Goal: Download file/media

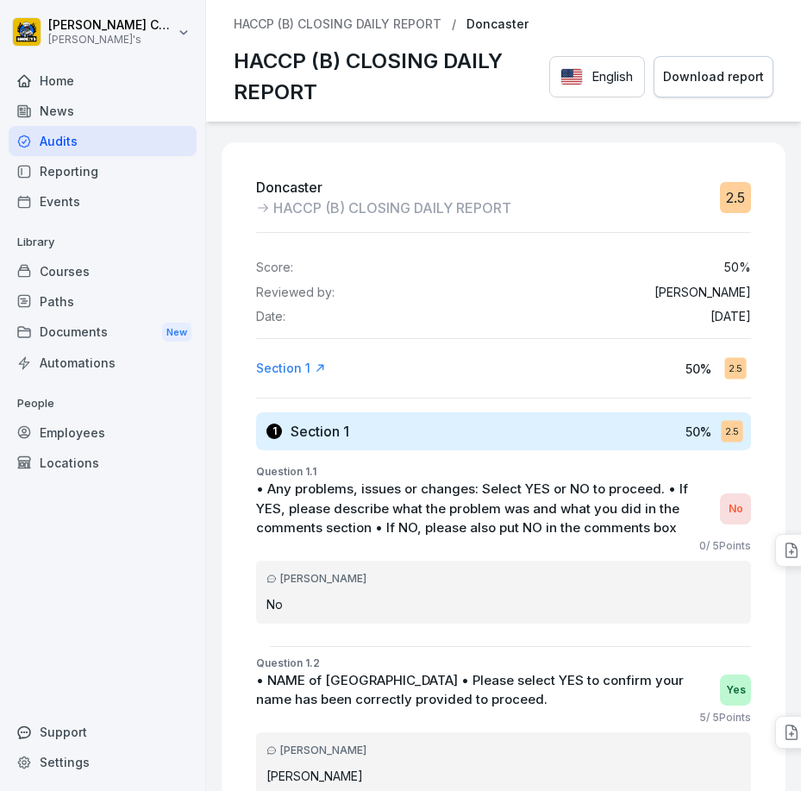
click at [159, 142] on div "Audits" at bounding box center [103, 141] width 188 height 30
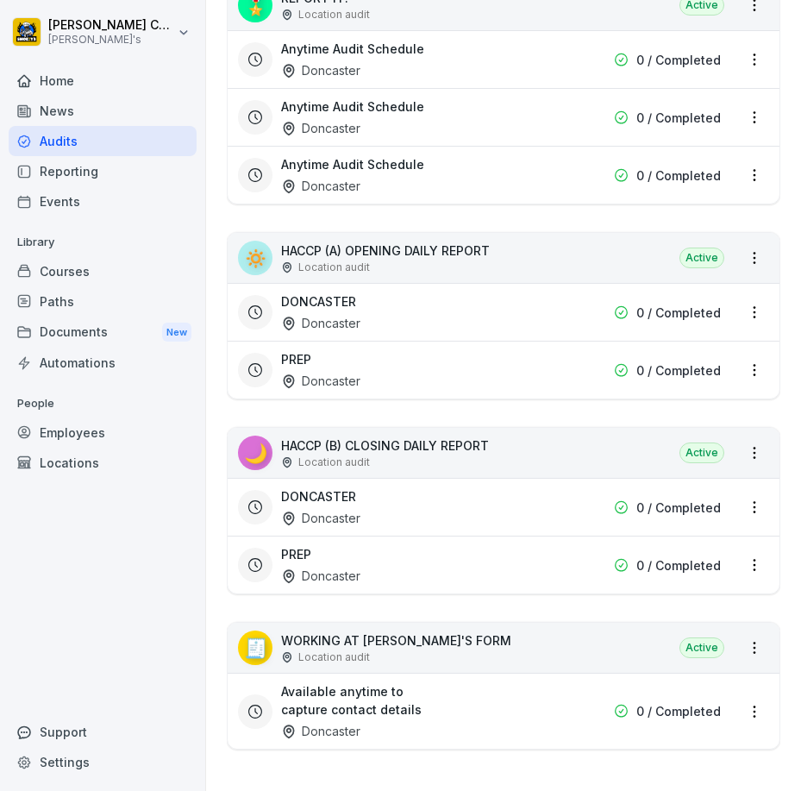
scroll to position [640, 0]
click at [495, 562] on div "PREP Doncaster 0 / Completed" at bounding box center [490, 565] width 504 height 40
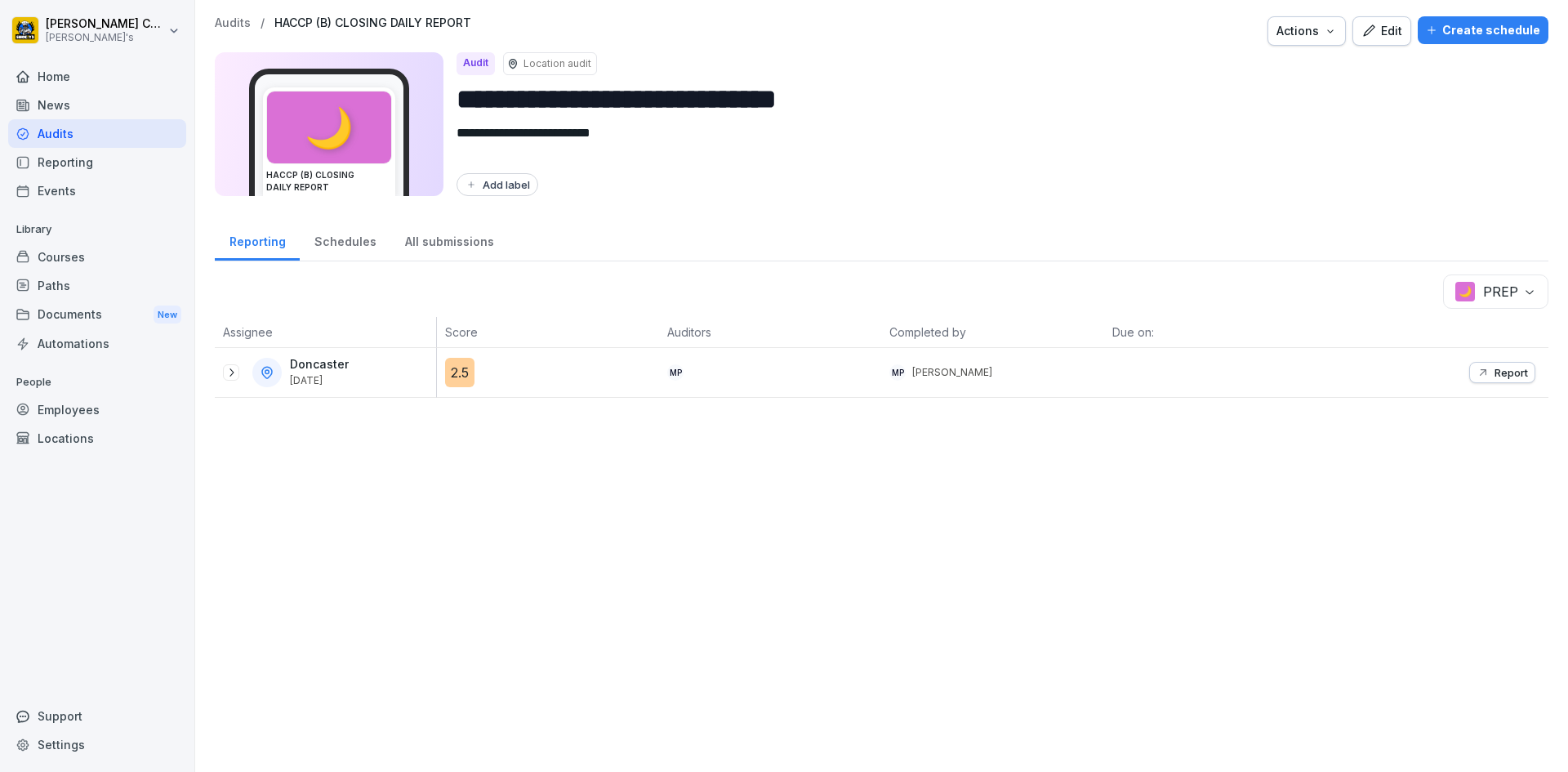
click at [758, 374] on p "Report" at bounding box center [1511, 372] width 33 height 13
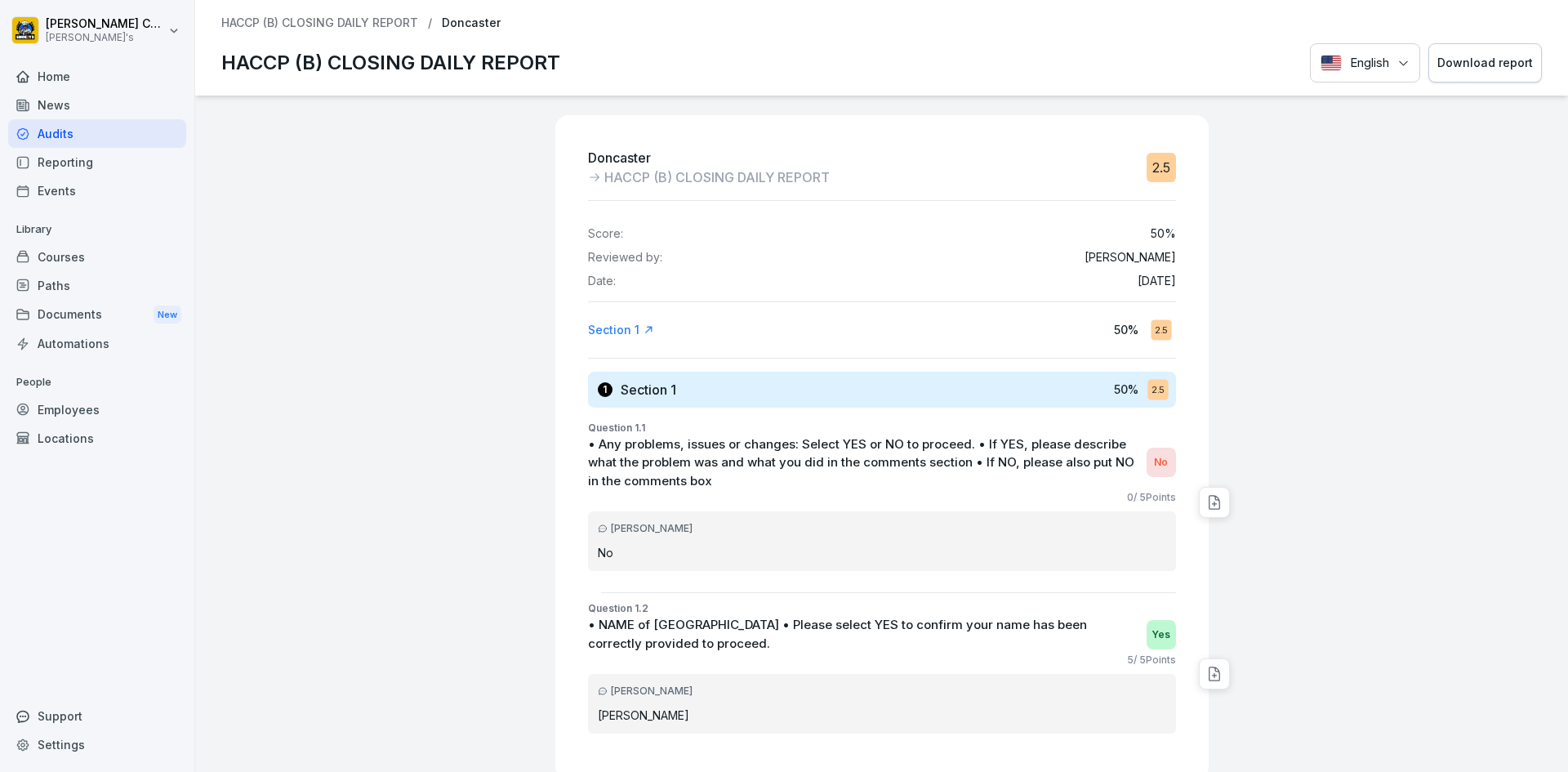
click at [758, 75] on button "Download report" at bounding box center [1486, 63] width 114 height 40
click at [134, 132] on div "Audits" at bounding box center [98, 134] width 178 height 28
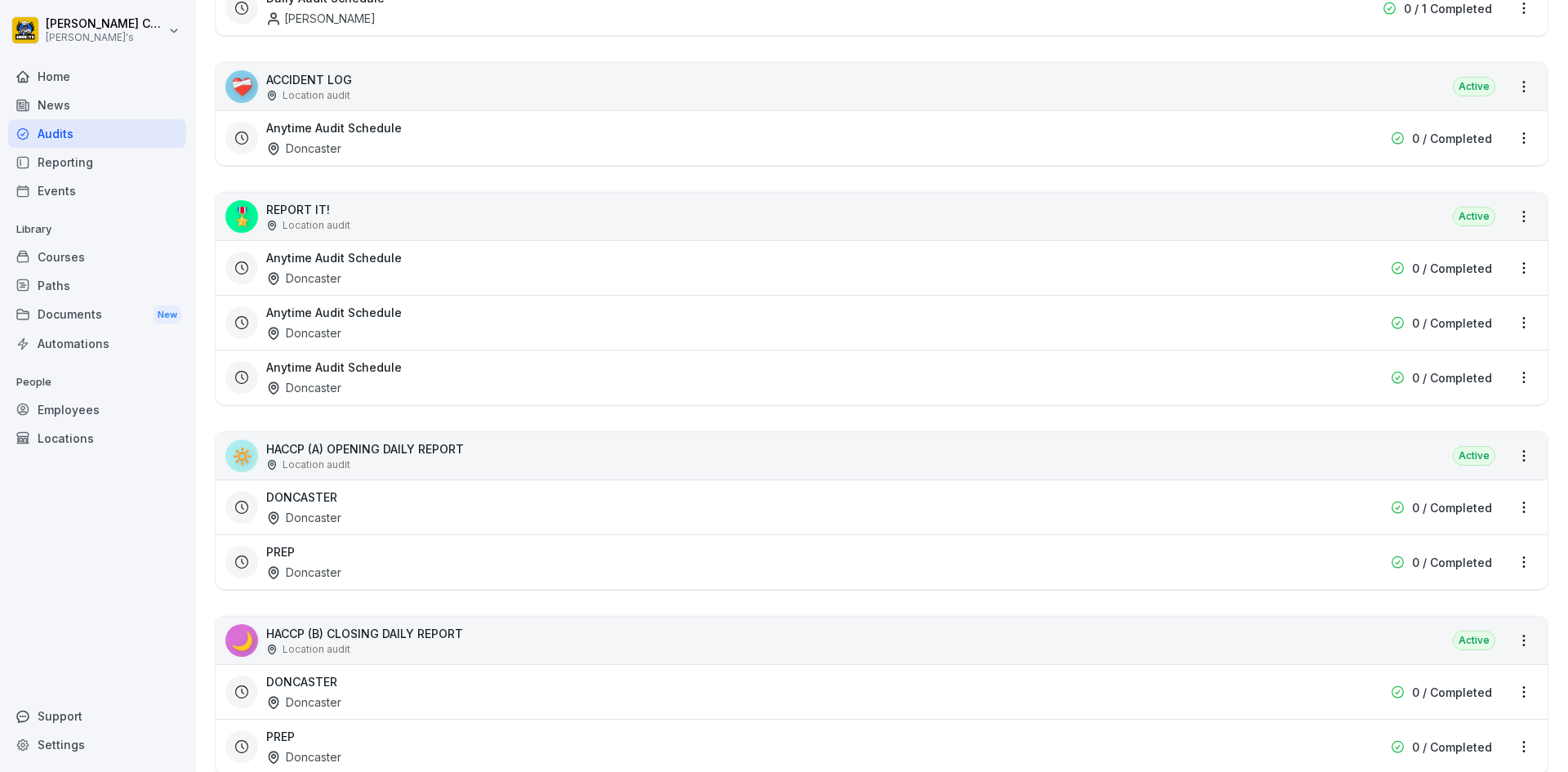
scroll to position [408, 0]
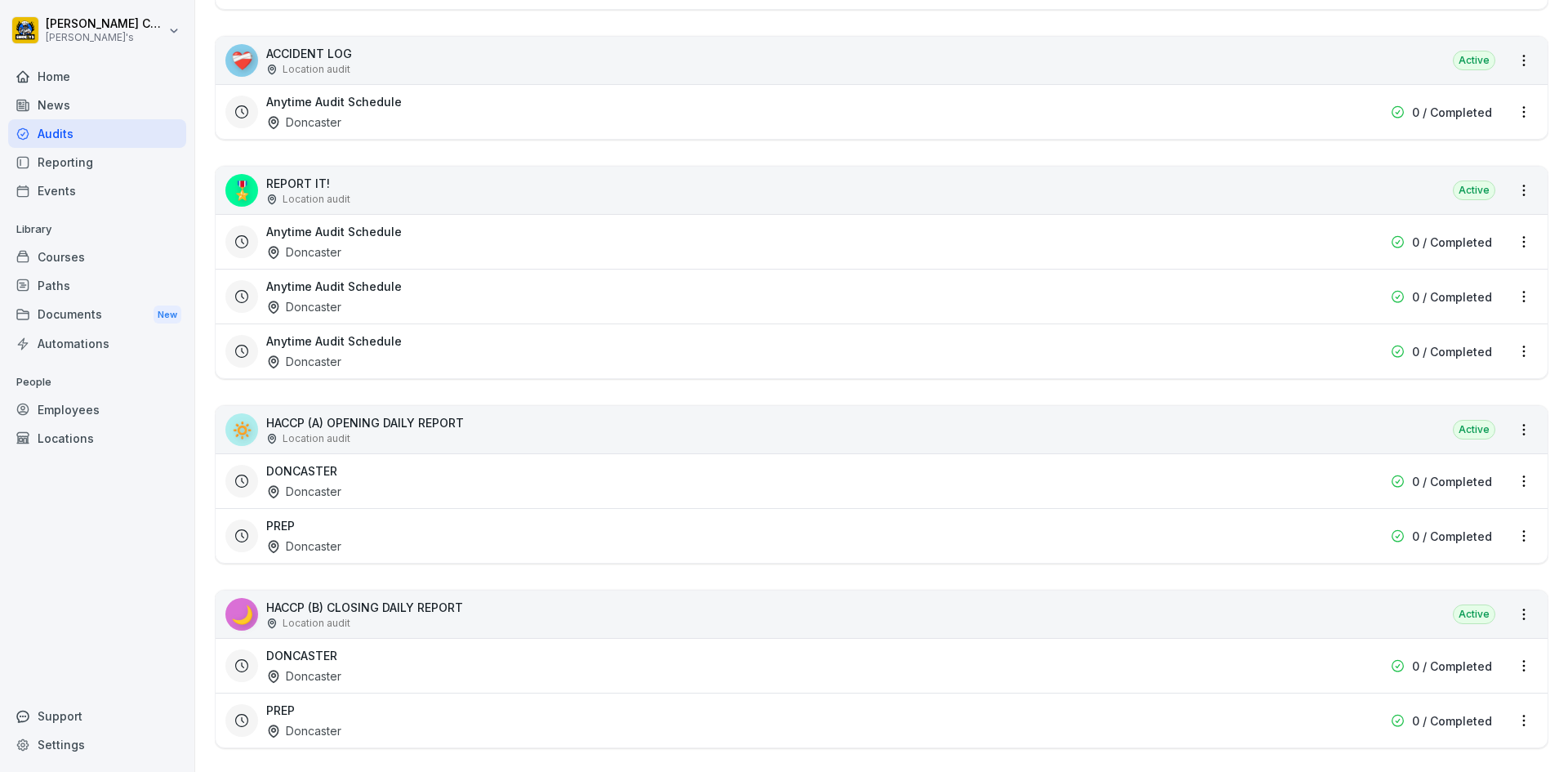
click at [291, 521] on h3 "PREP" at bounding box center [280, 526] width 28 height 17
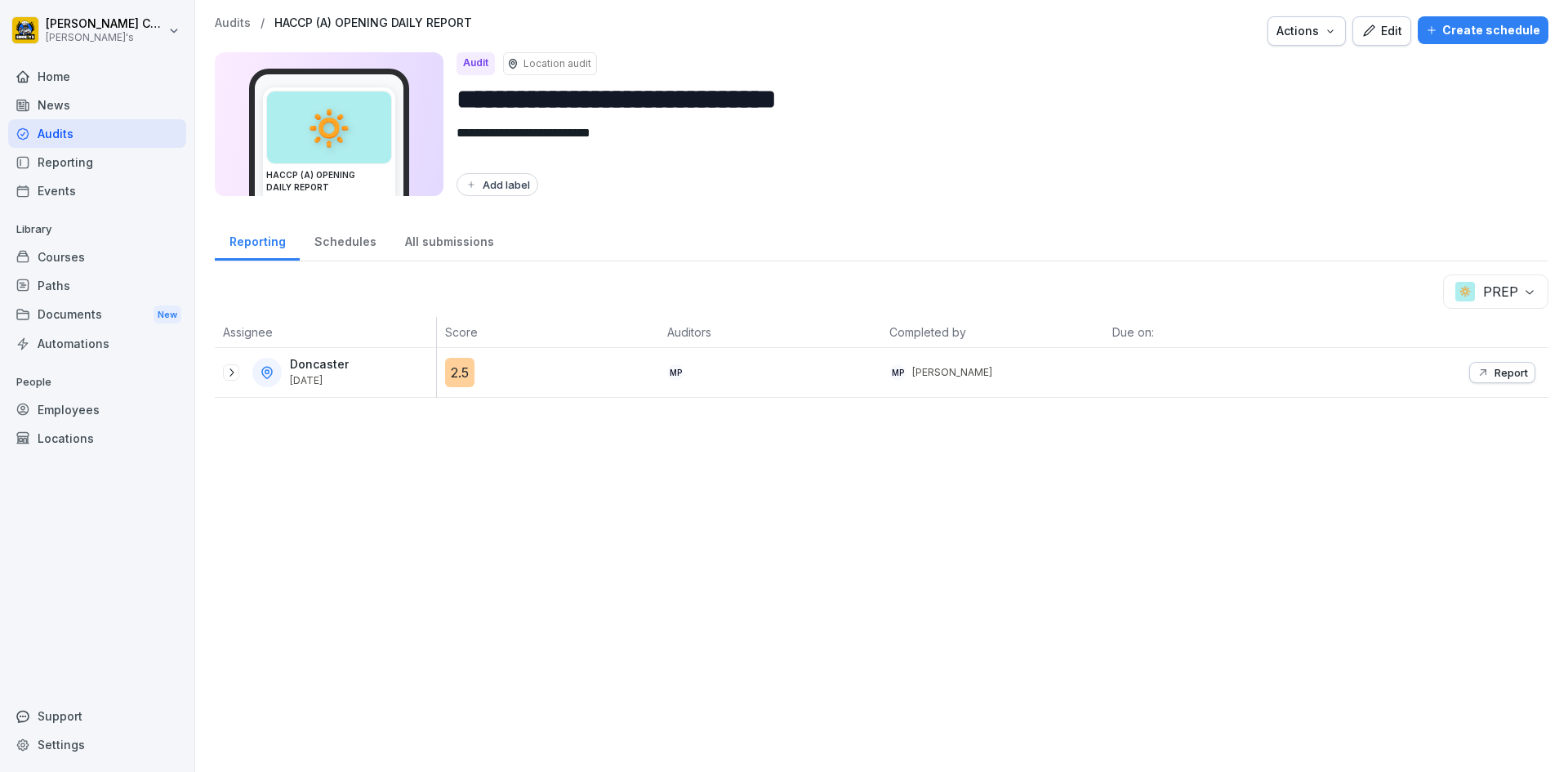
click at [234, 372] on icon at bounding box center [231, 372] width 4 height 9
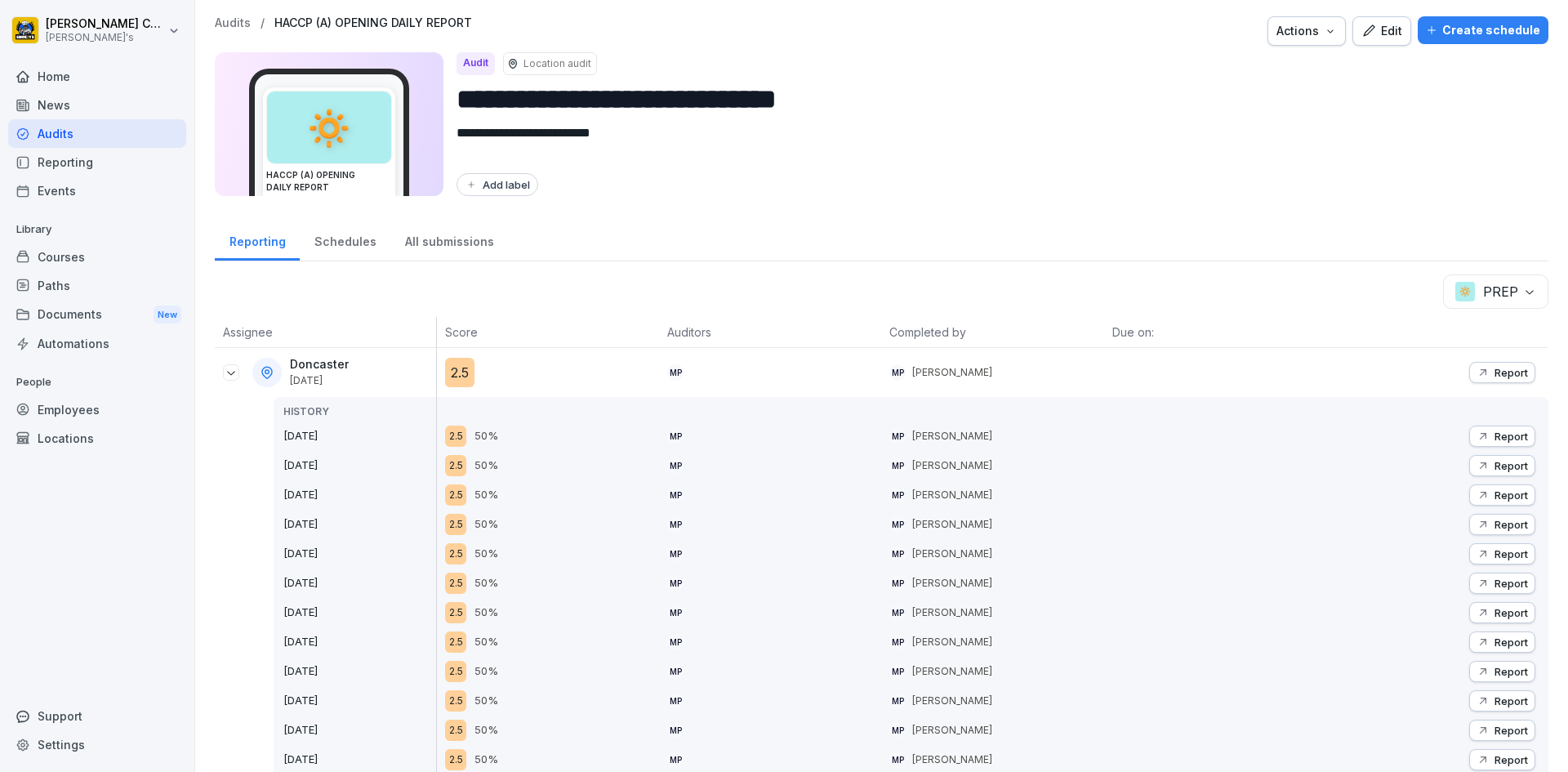
click at [758, 439] on button "Report" at bounding box center [1503, 436] width 66 height 21
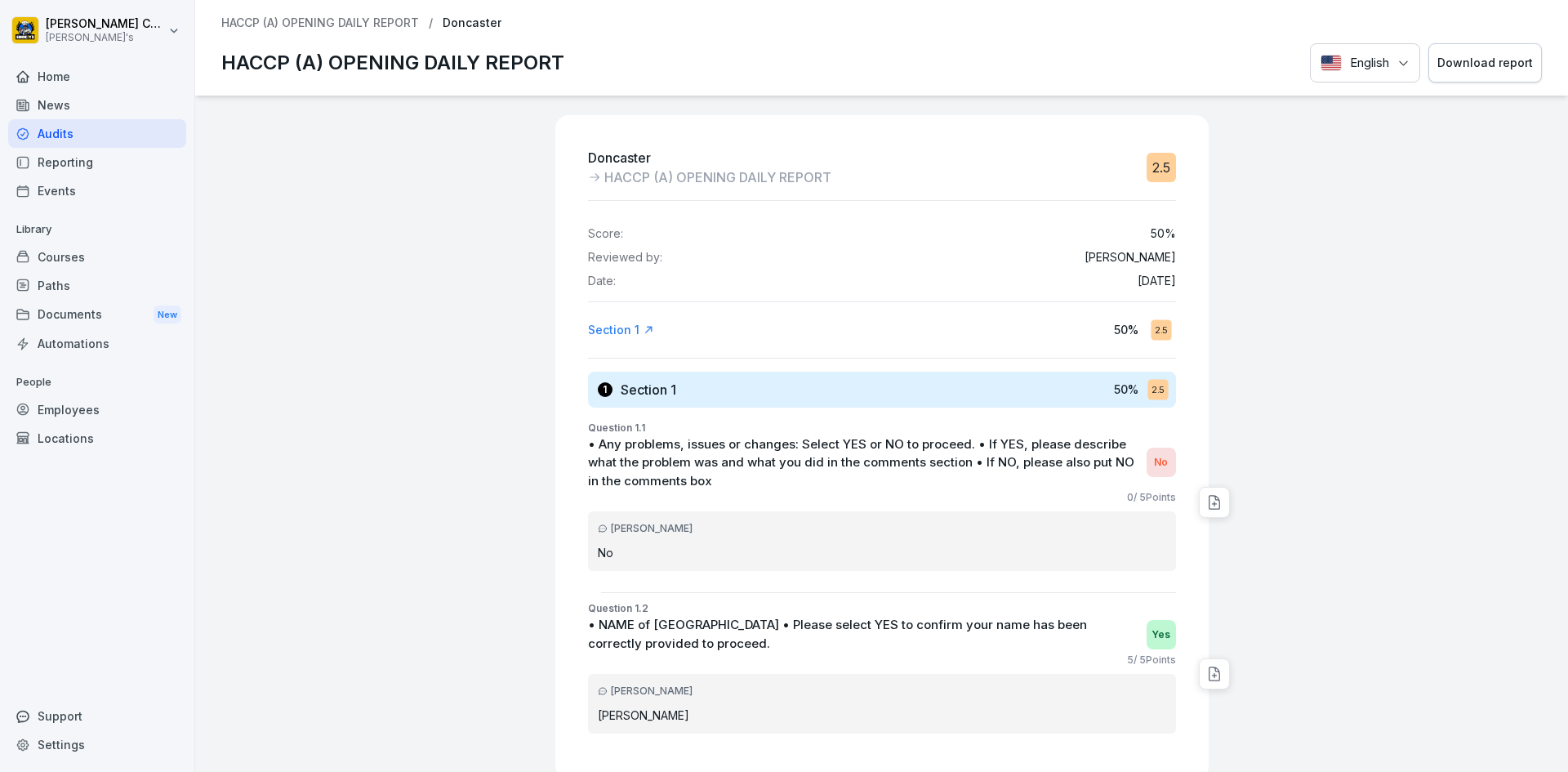
click at [758, 66] on div "Download report" at bounding box center [1485, 63] width 96 height 18
click at [85, 138] on div "Audits" at bounding box center [98, 134] width 178 height 28
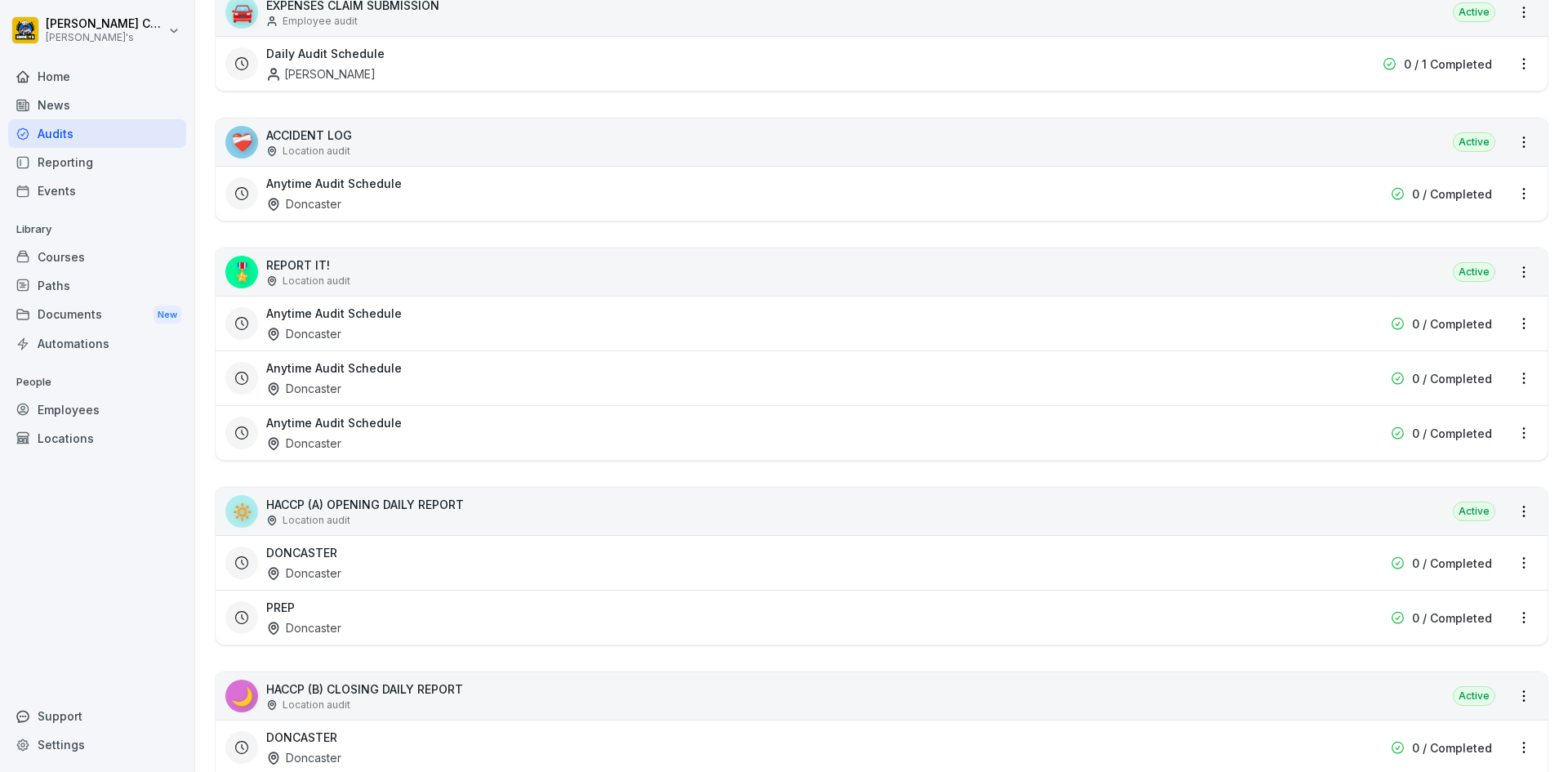
scroll to position [408, 0]
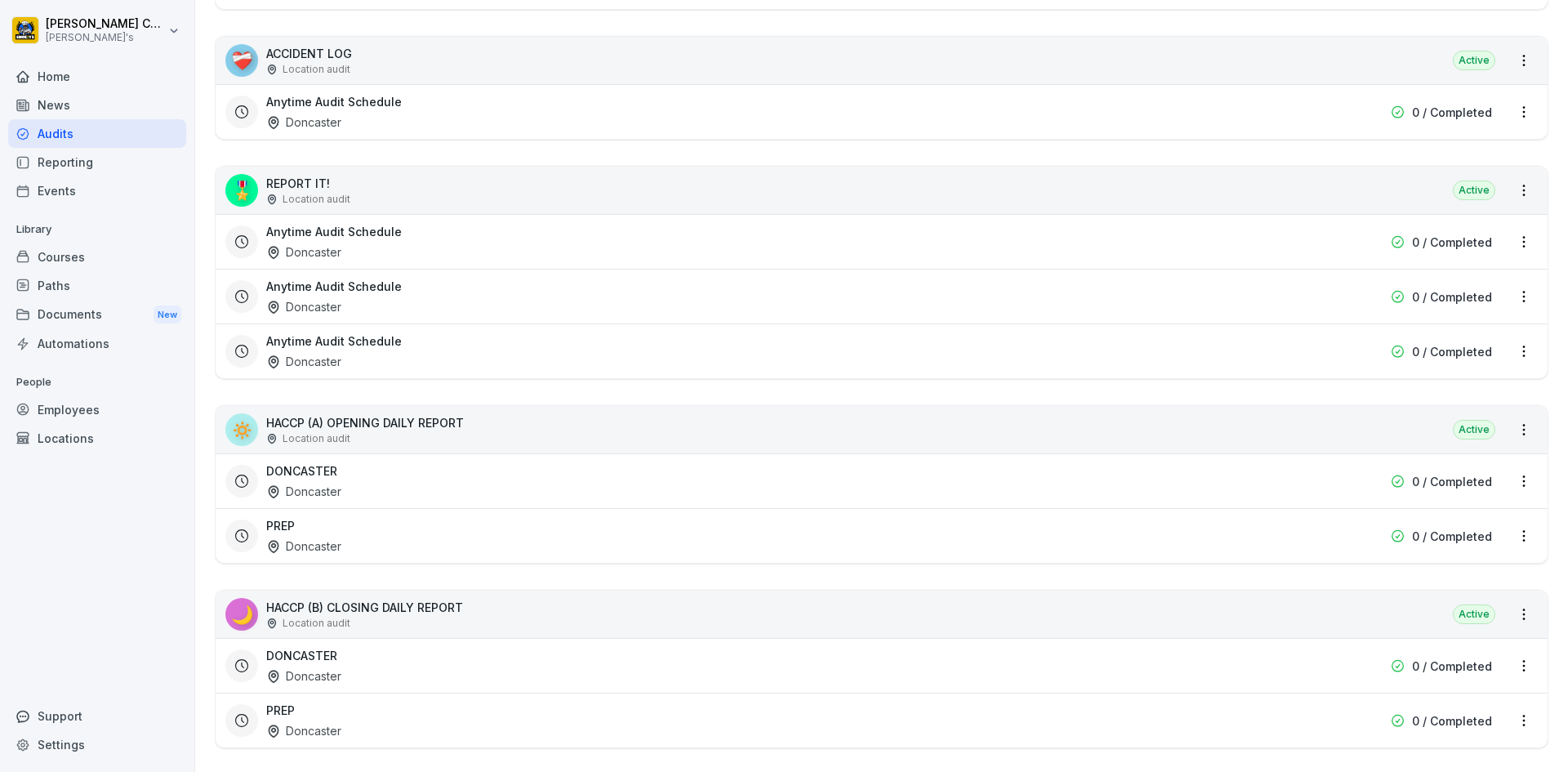
click at [346, 559] on div "PREP Doncaster 0 / Completed" at bounding box center [882, 536] width 1332 height 55
click at [342, 548] on div "PREP Doncaster" at bounding box center [776, 536] width 1022 height 38
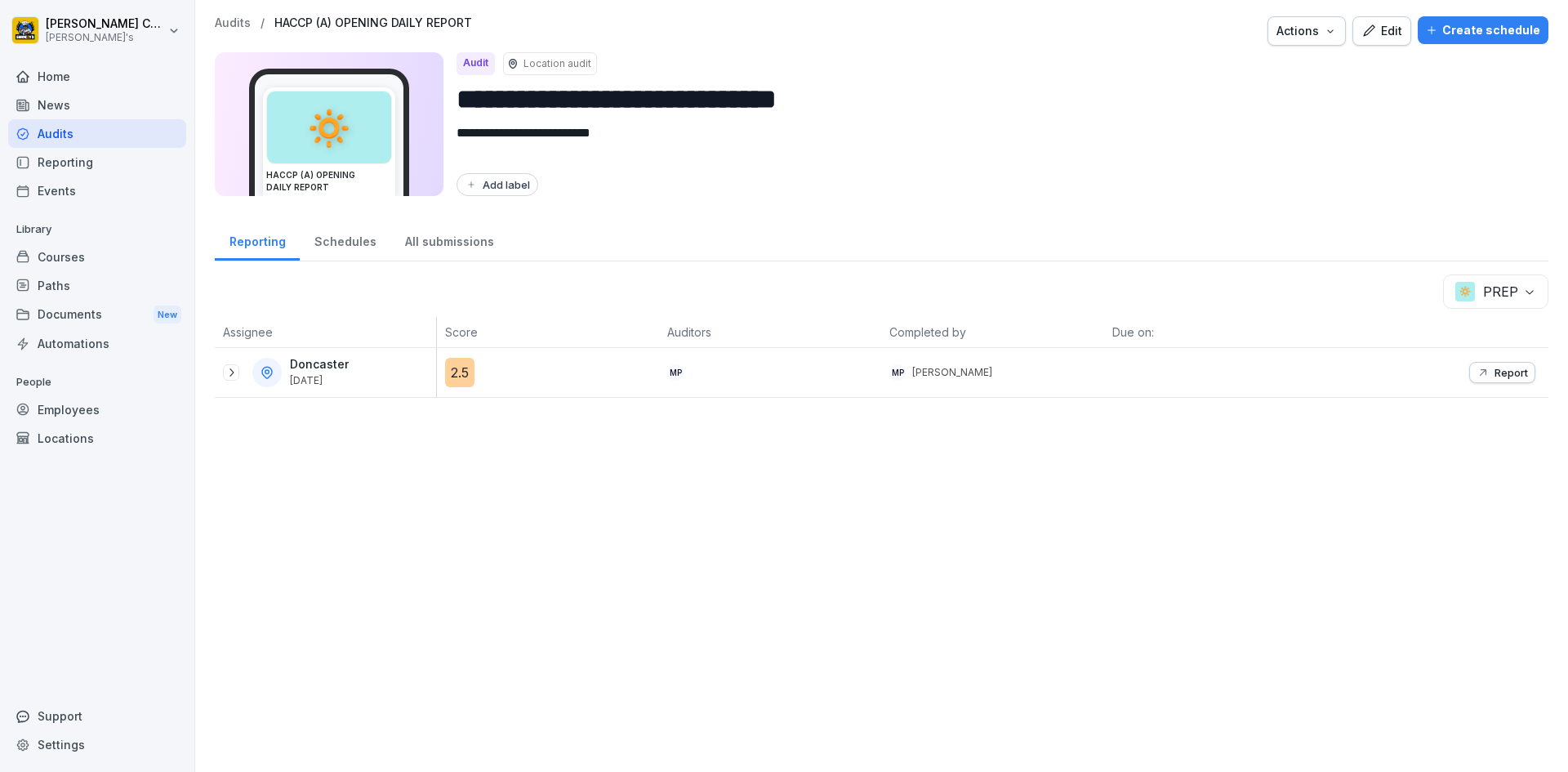
click at [758, 374] on icon "button" at bounding box center [1484, 372] width 13 height 13
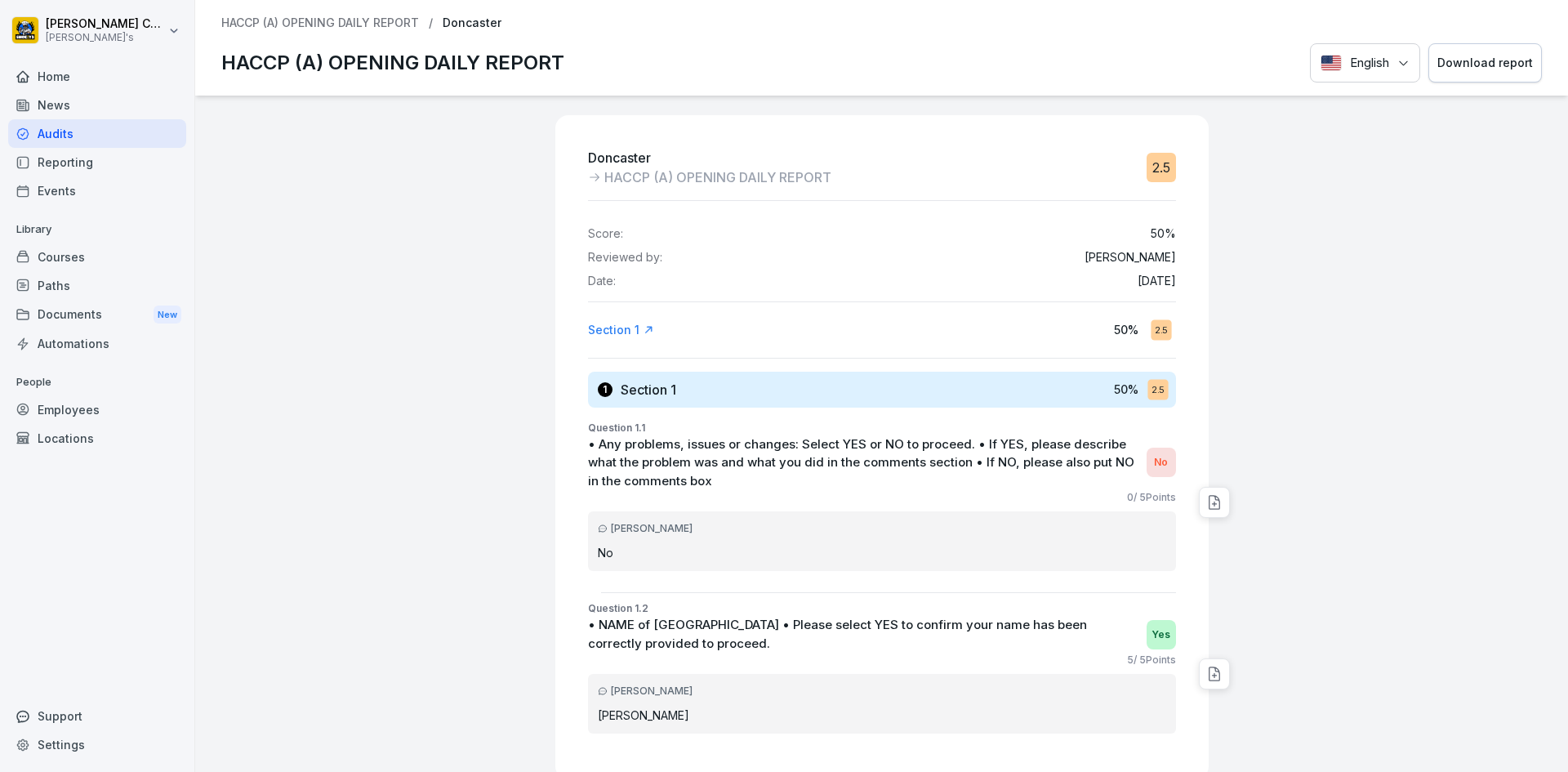
click at [758, 76] on button "Download report" at bounding box center [1486, 63] width 114 height 40
click at [93, 140] on div "Audits" at bounding box center [98, 134] width 178 height 28
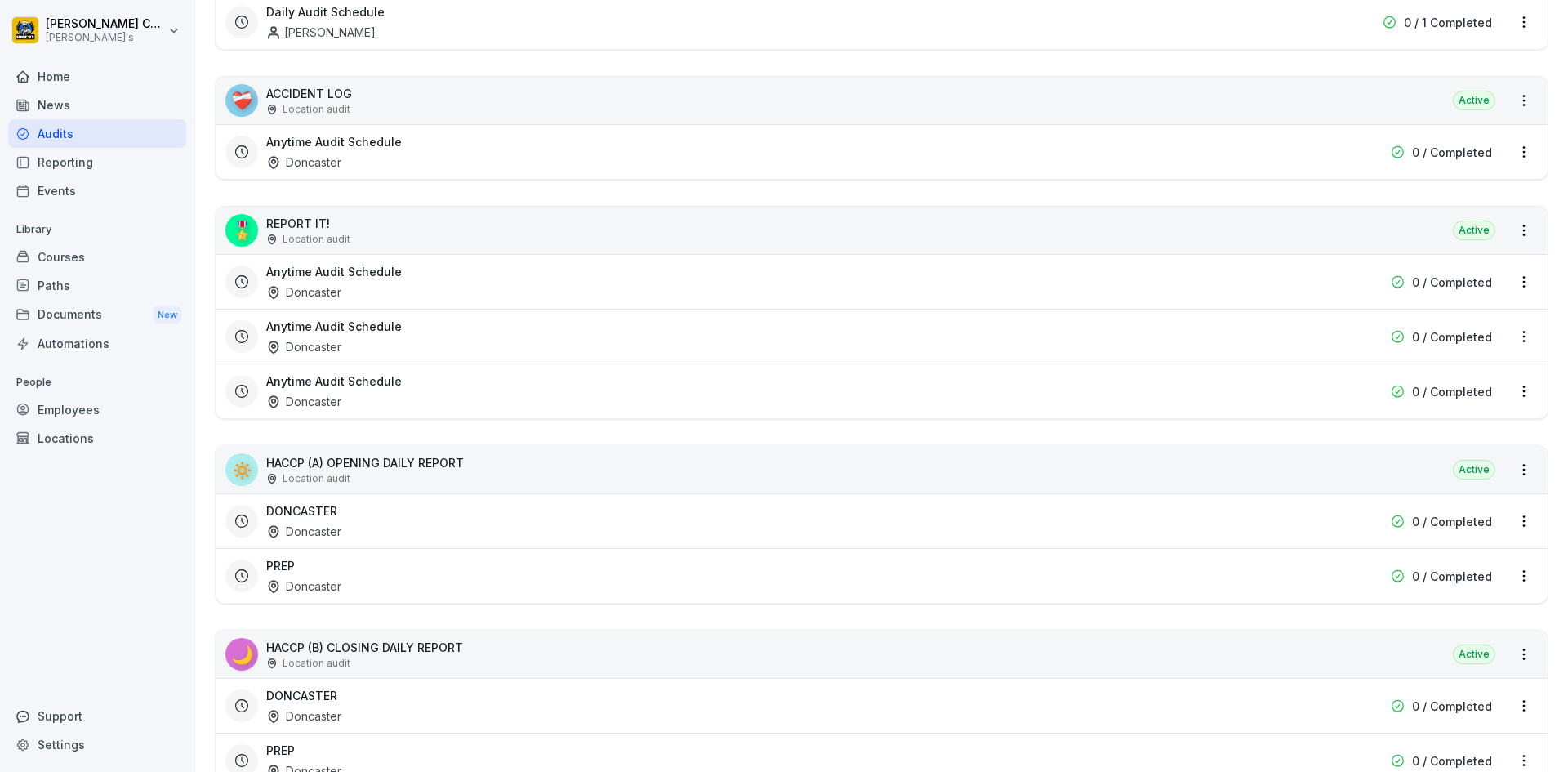
scroll to position [408, 0]
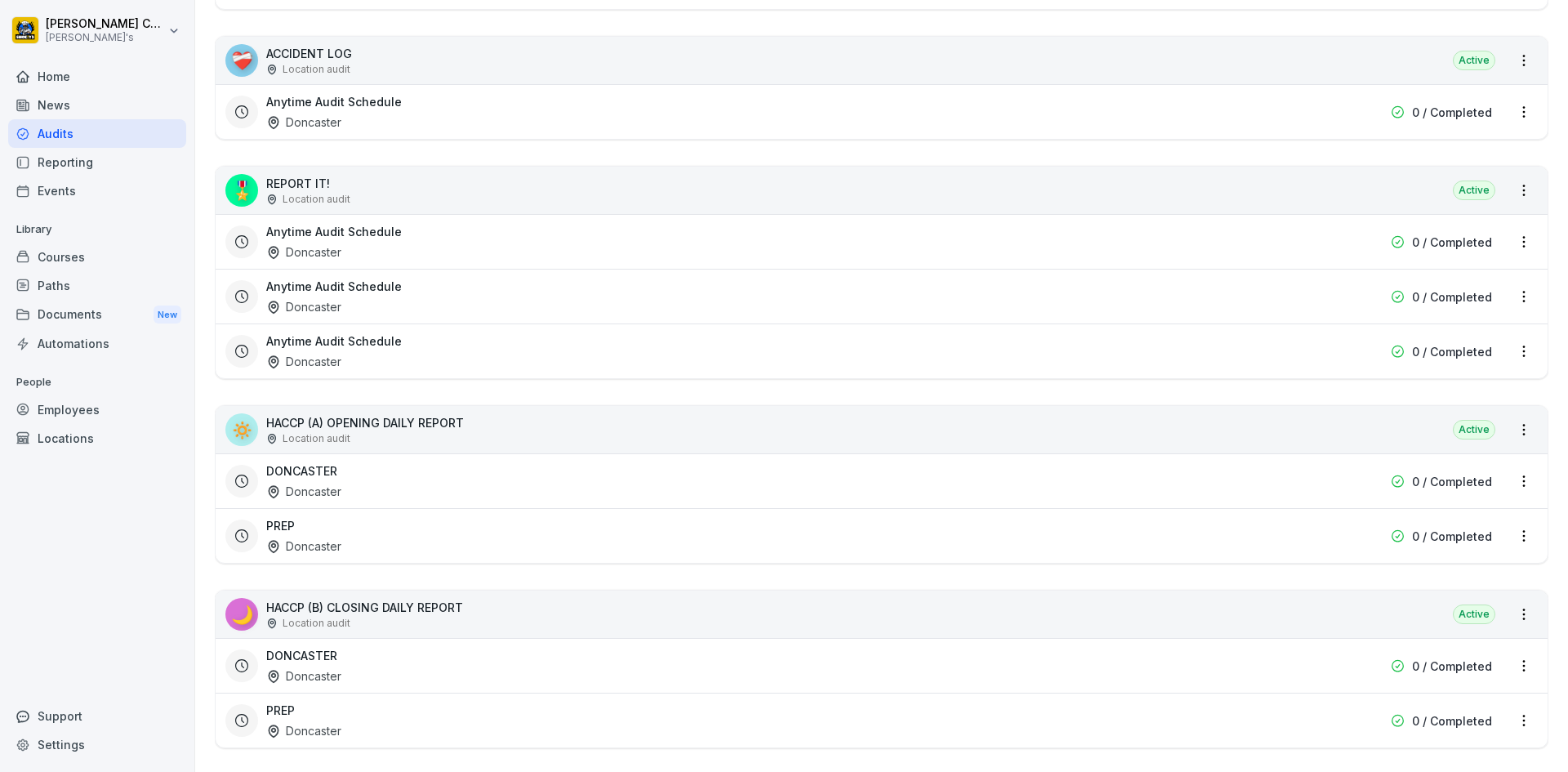
click at [418, 462] on div "DONCASTER Doncaster" at bounding box center [776, 481] width 1022 height 38
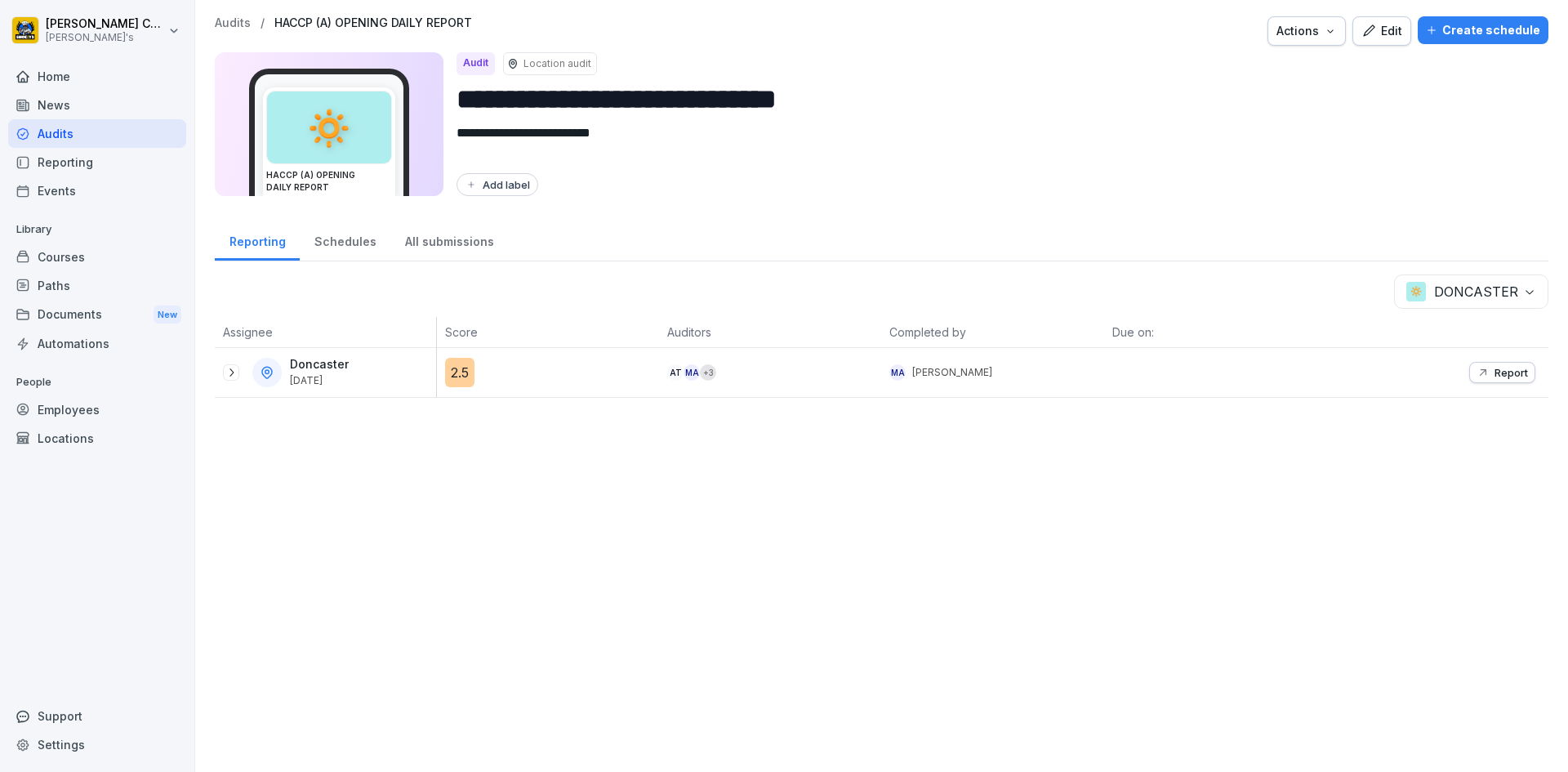
click at [758, 379] on button "Report" at bounding box center [1503, 372] width 66 height 21
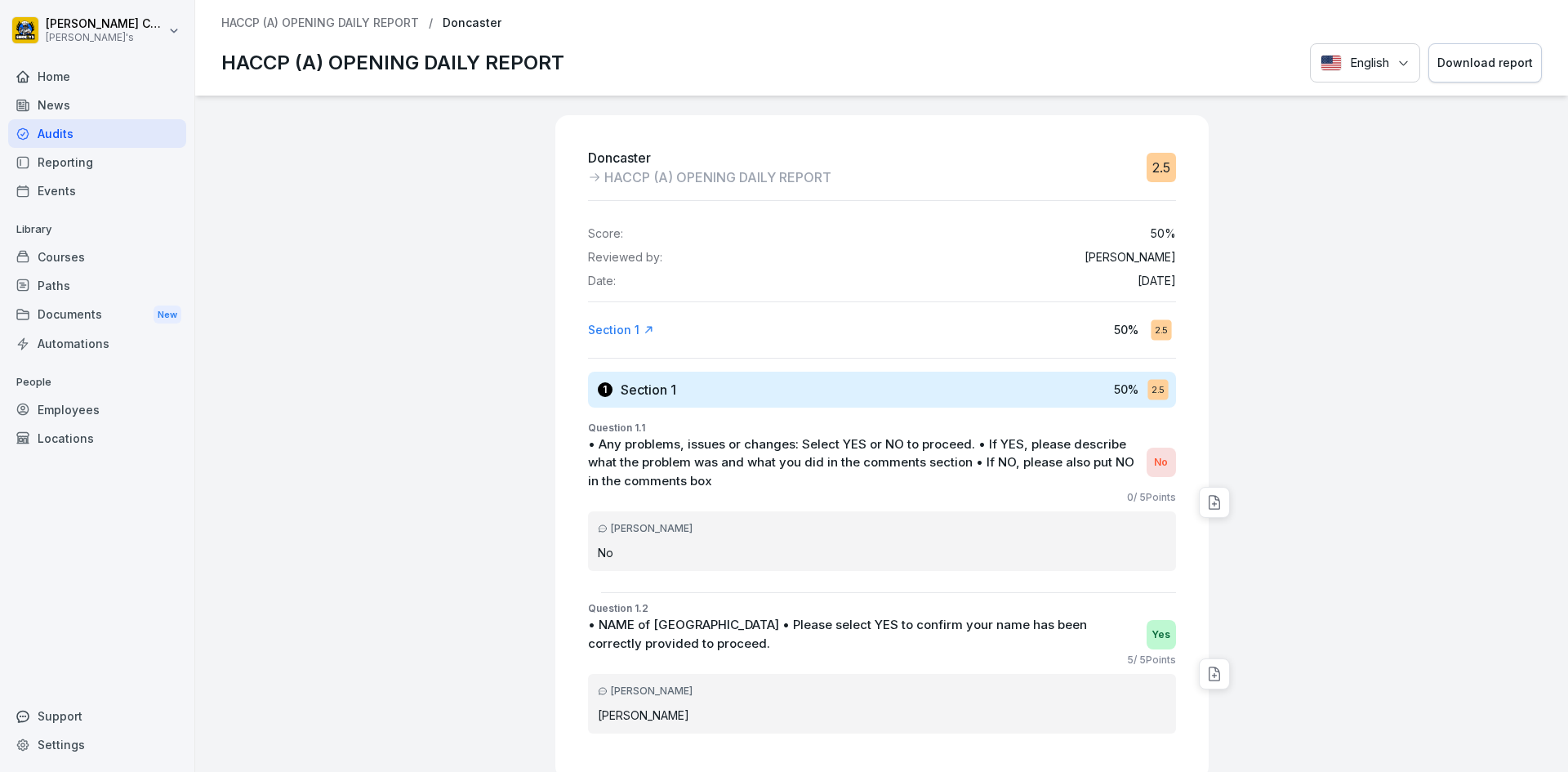
click at [758, 79] on button "Download report" at bounding box center [1486, 63] width 114 height 40
click at [94, 145] on div "Audits" at bounding box center [98, 134] width 178 height 28
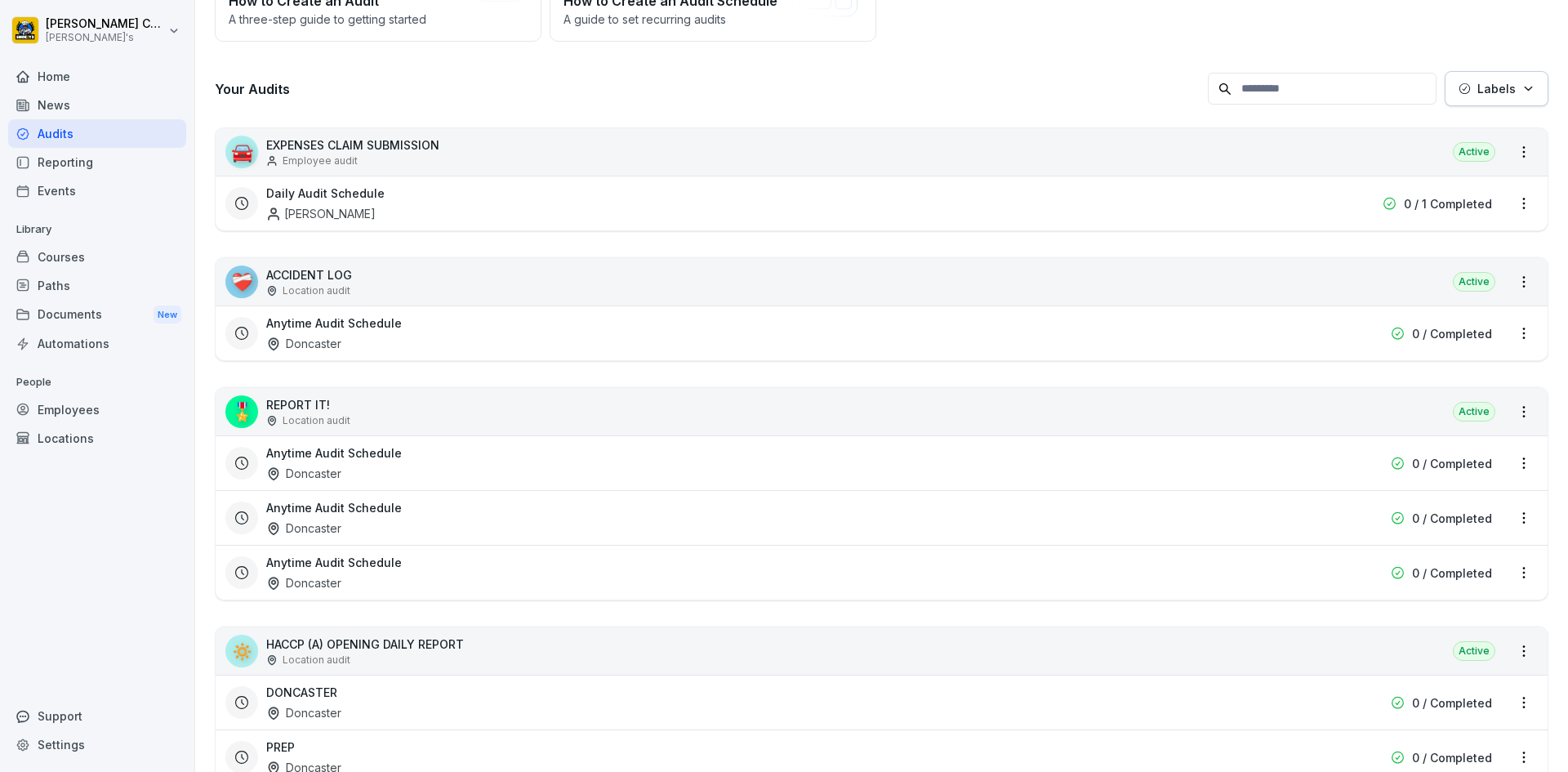
scroll to position [245, 0]
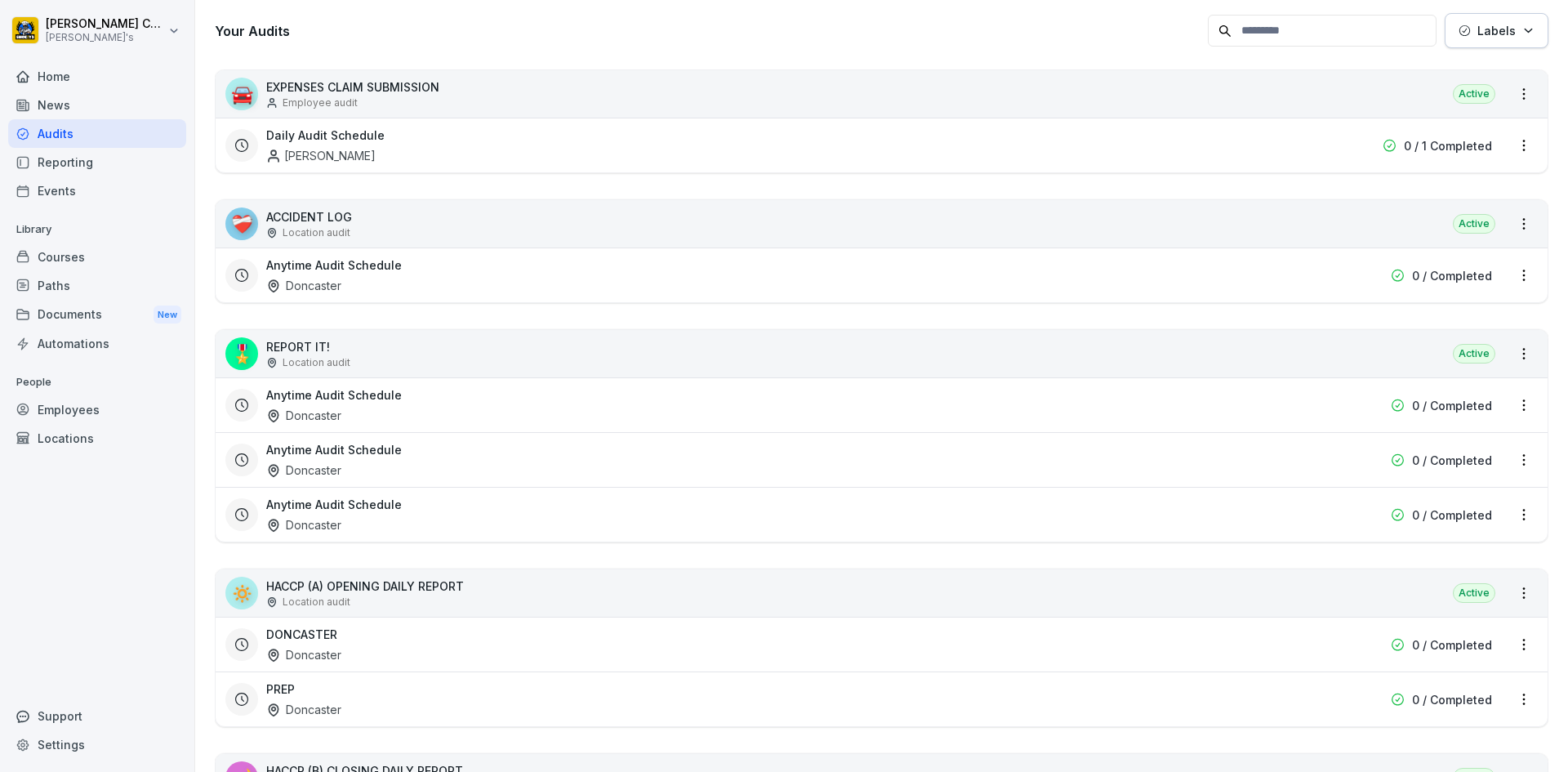
click at [382, 639] on div "DONCASTER Doncaster" at bounding box center [776, 645] width 1022 height 38
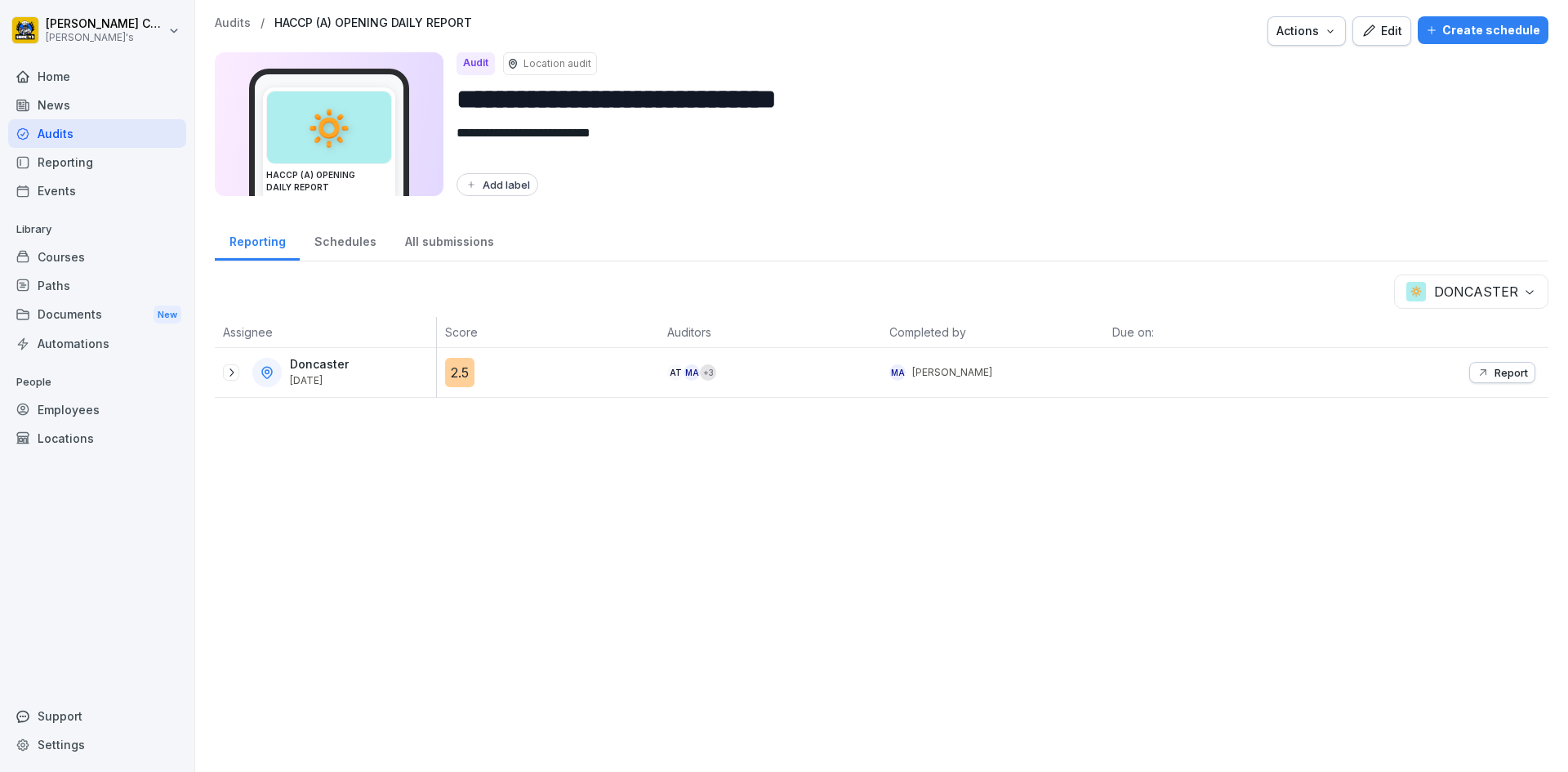
click at [230, 372] on icon at bounding box center [231, 372] width 13 height 13
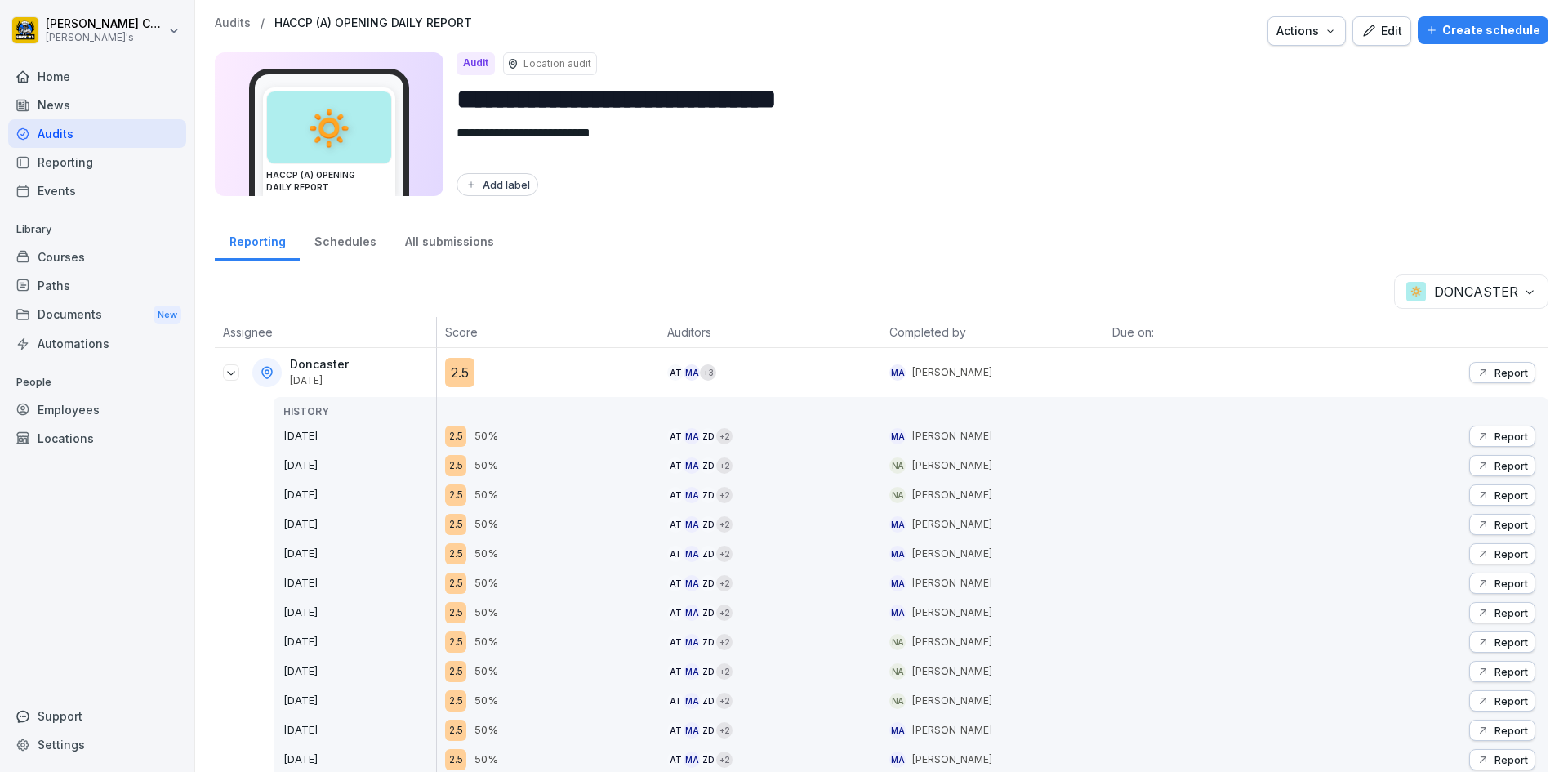
click at [145, 129] on div "Audits" at bounding box center [98, 134] width 178 height 28
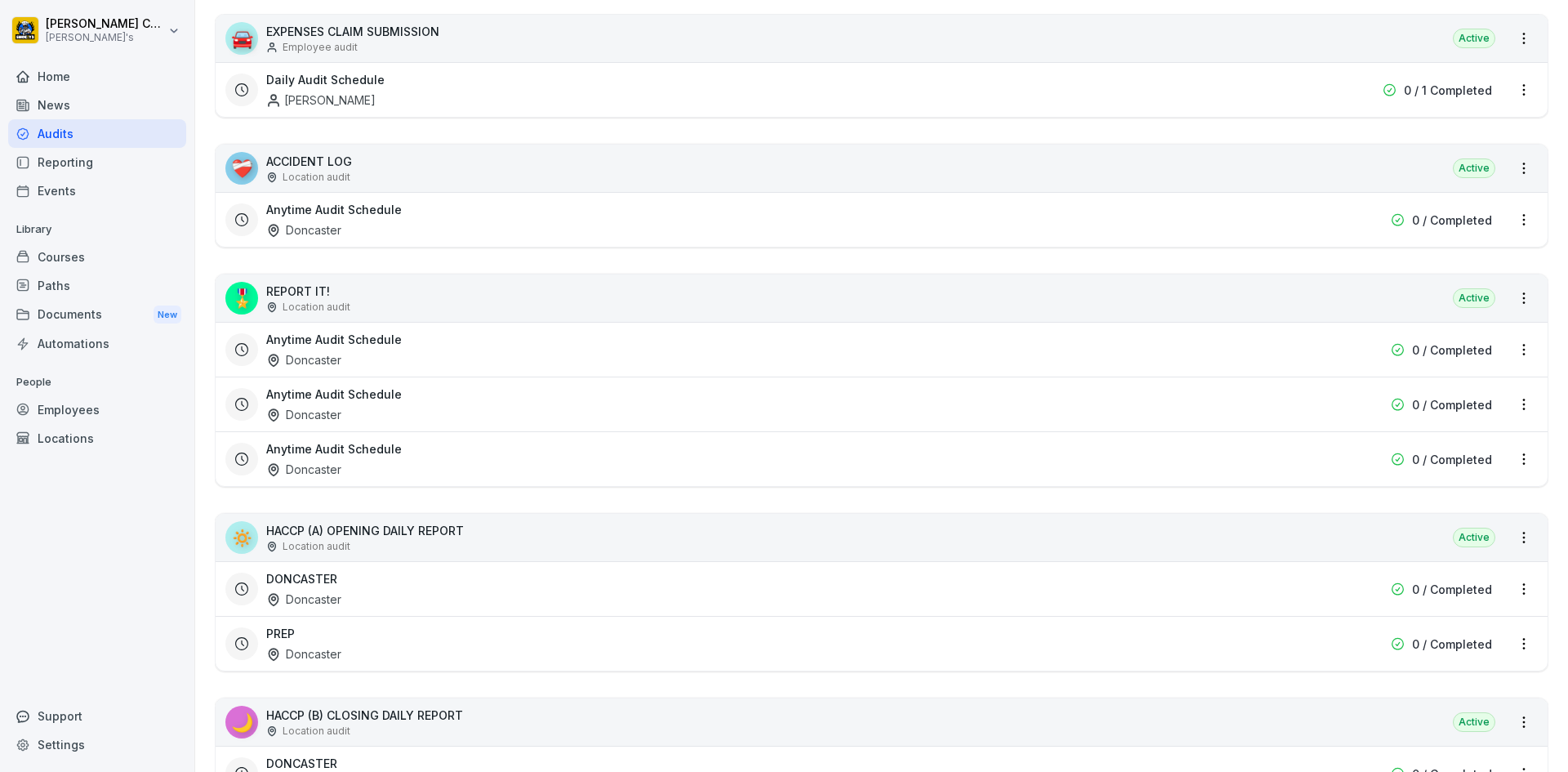
scroll to position [327, 0]
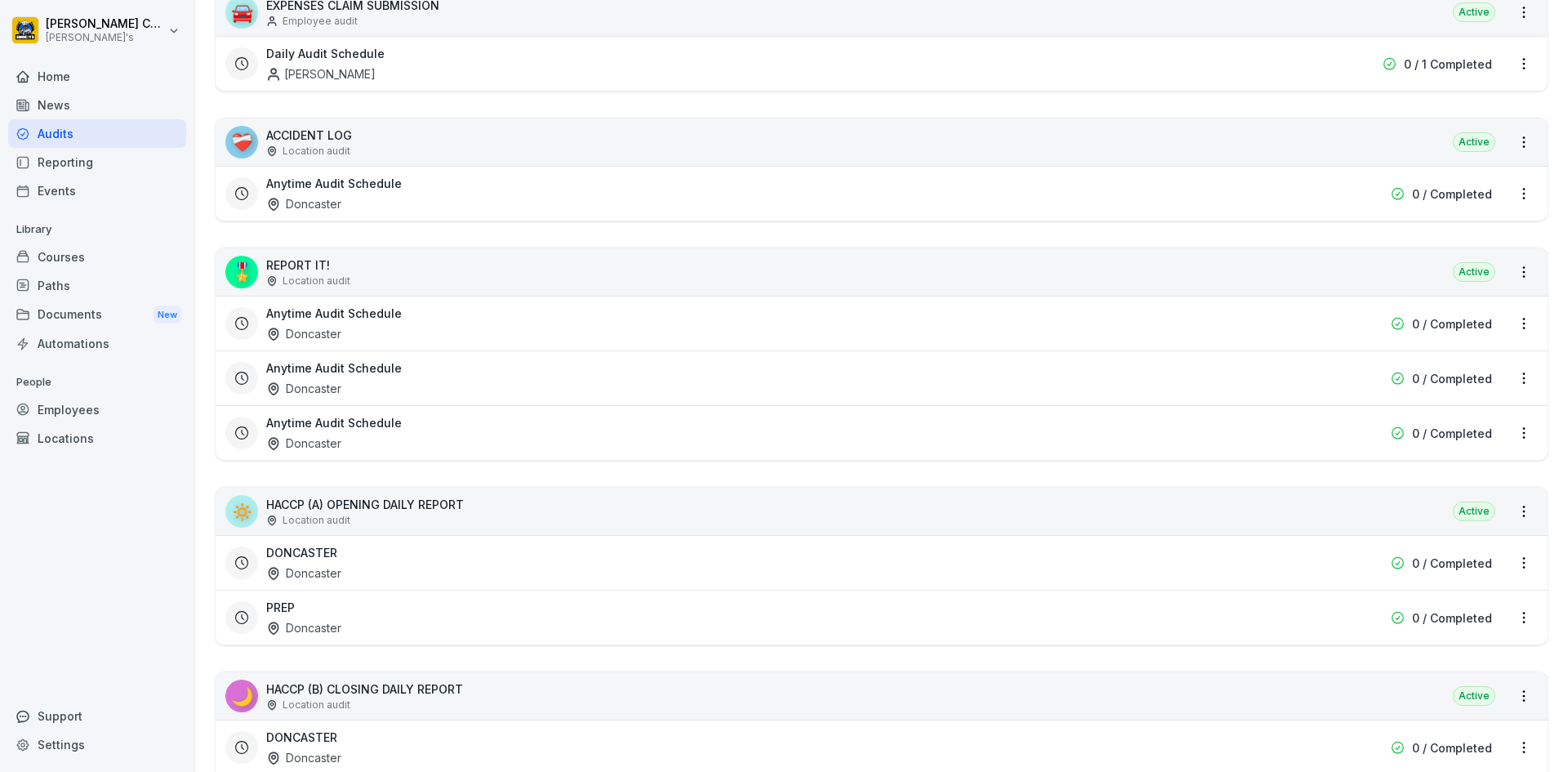
click at [468, 556] on div "DONCASTER Doncaster" at bounding box center [776, 564] width 1022 height 38
